Goal: Task Accomplishment & Management: Manage account settings

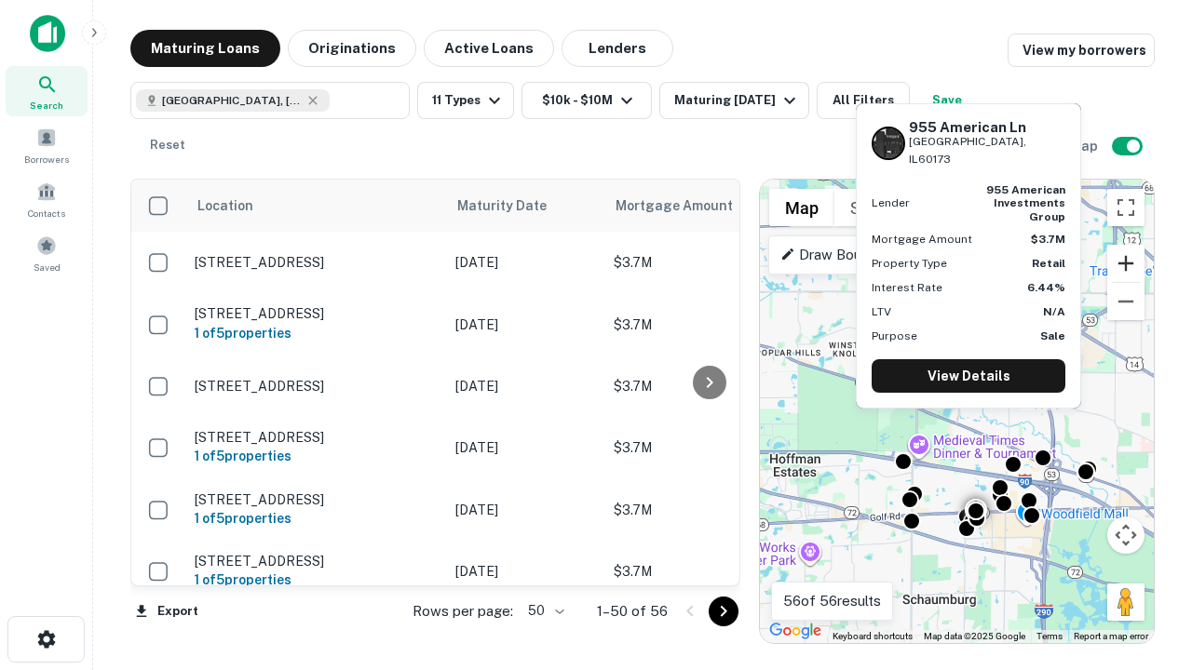
click at [1126, 264] on button "Zoom in" at bounding box center [1125, 263] width 37 height 37
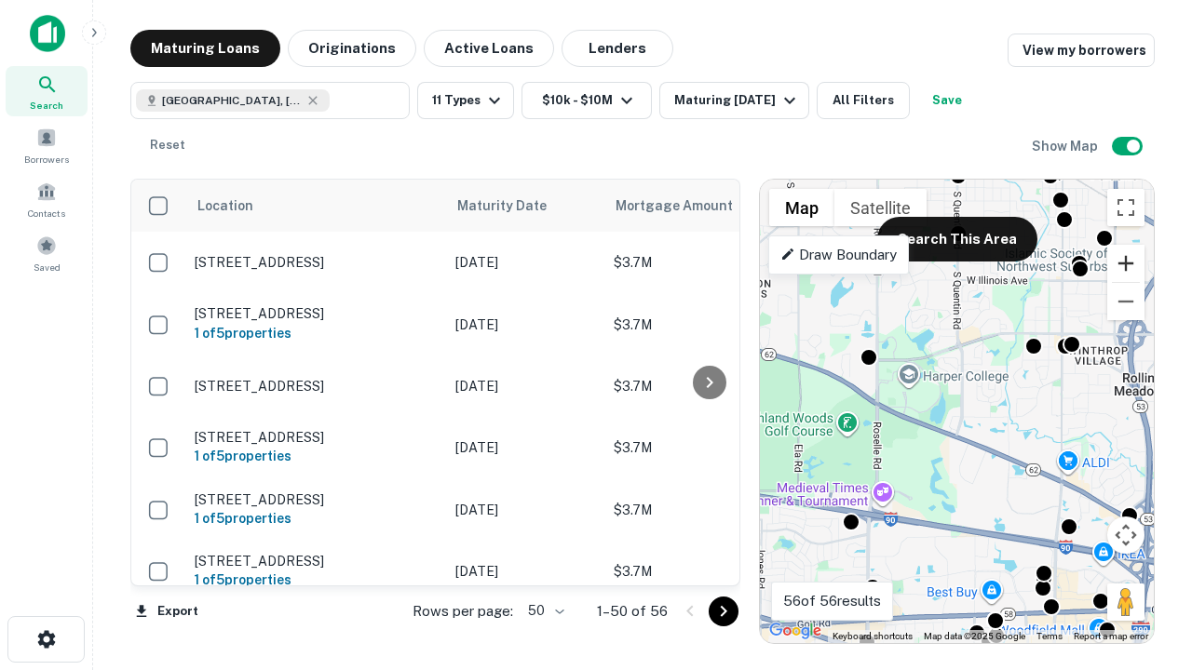
click at [1126, 264] on button "Zoom in" at bounding box center [1125, 263] width 37 height 37
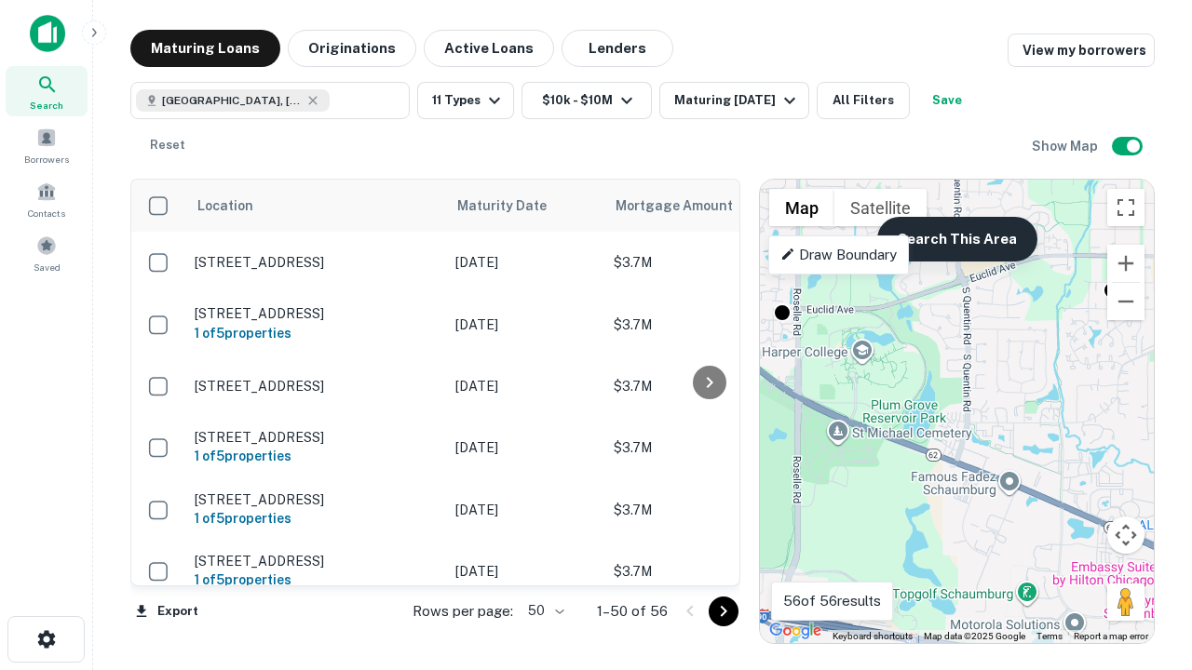
click at [956, 239] on button "Search This Area" at bounding box center [957, 239] width 160 height 45
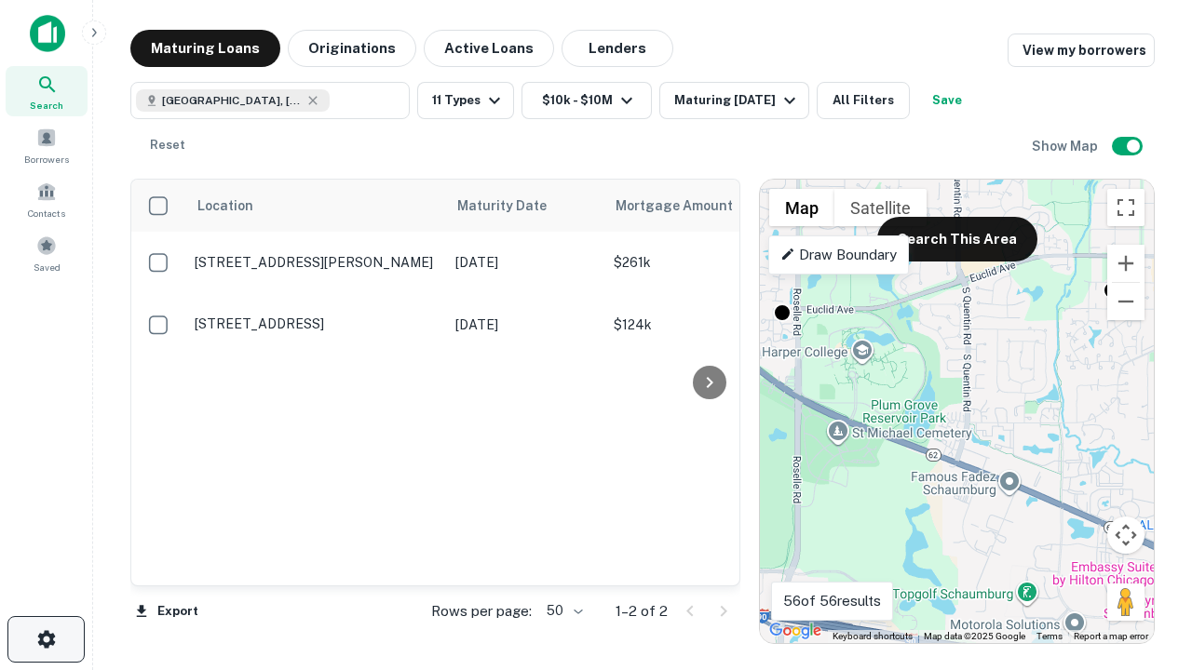
click at [46, 640] on icon "button" at bounding box center [46, 640] width 22 height 22
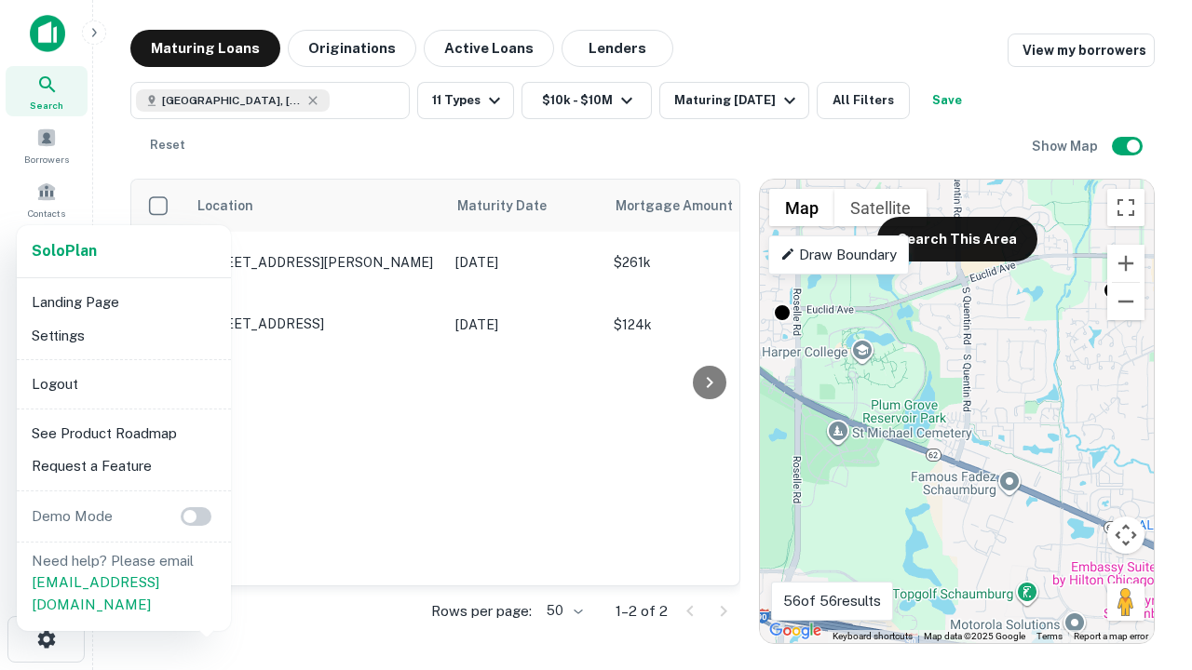
click at [123, 384] on li "Logout" at bounding box center [123, 385] width 199 height 34
